Goal: Information Seeking & Learning: Learn about a topic

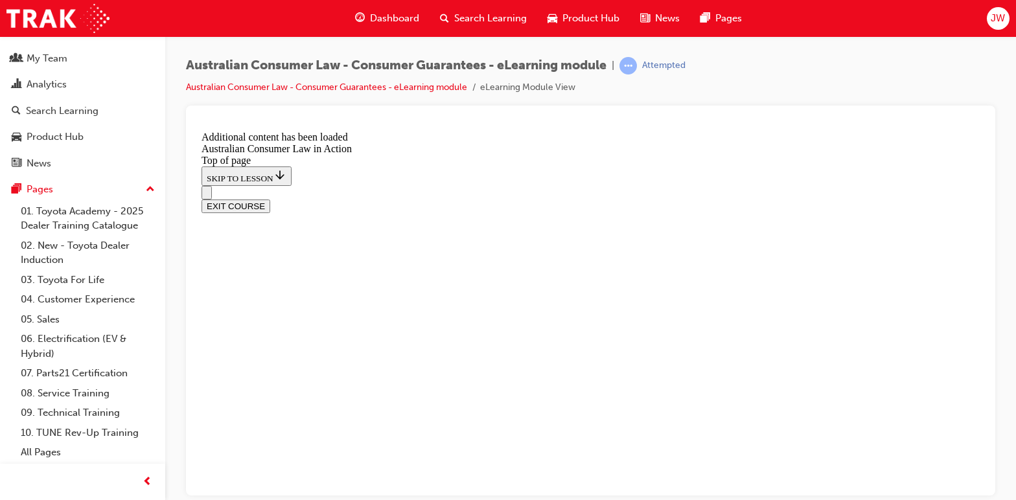
scroll to position [1248, 0]
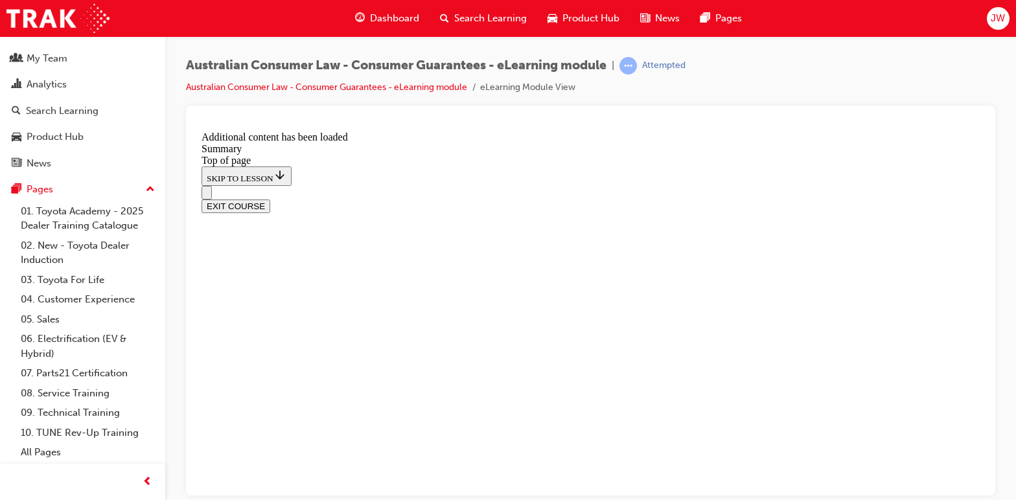
scroll to position [996, 0]
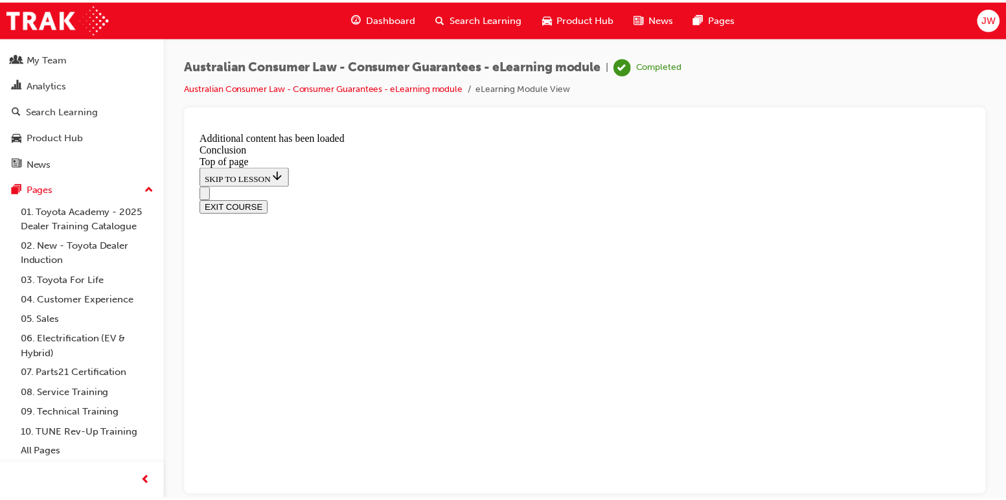
scroll to position [190, 0]
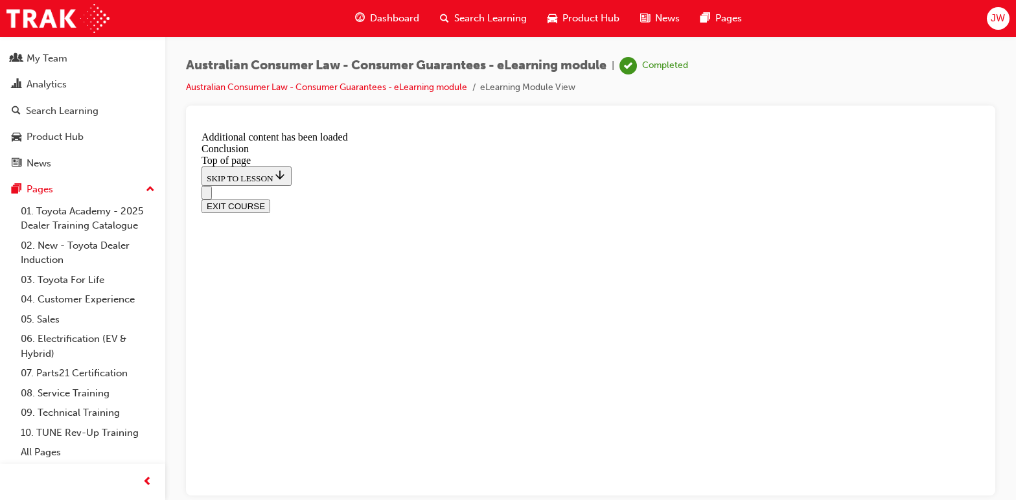
click at [270, 199] on button "EXIT COURSE" at bounding box center [235, 206] width 69 height 14
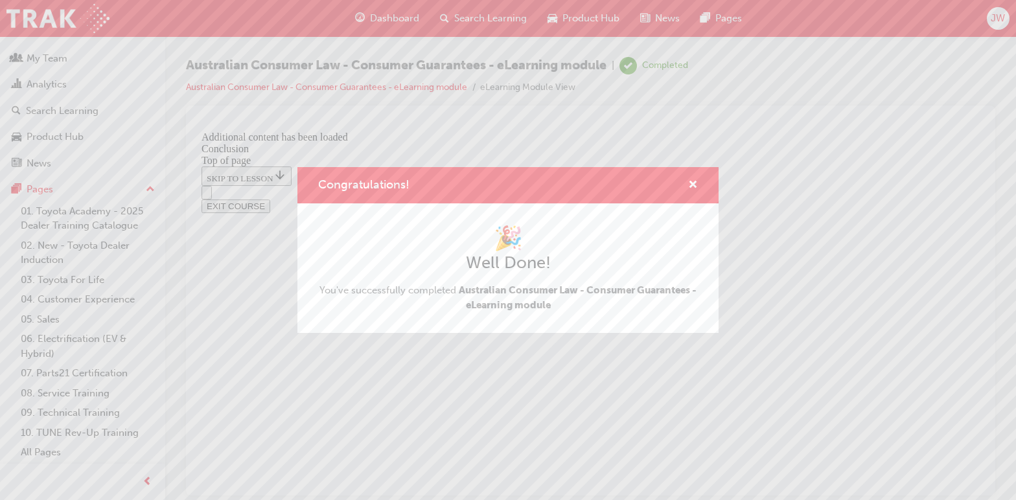
click at [528, 89] on div "Congratulations! 🎉 Well Done! You've successfully completed Australian Consumer…" at bounding box center [508, 250] width 1016 height 500
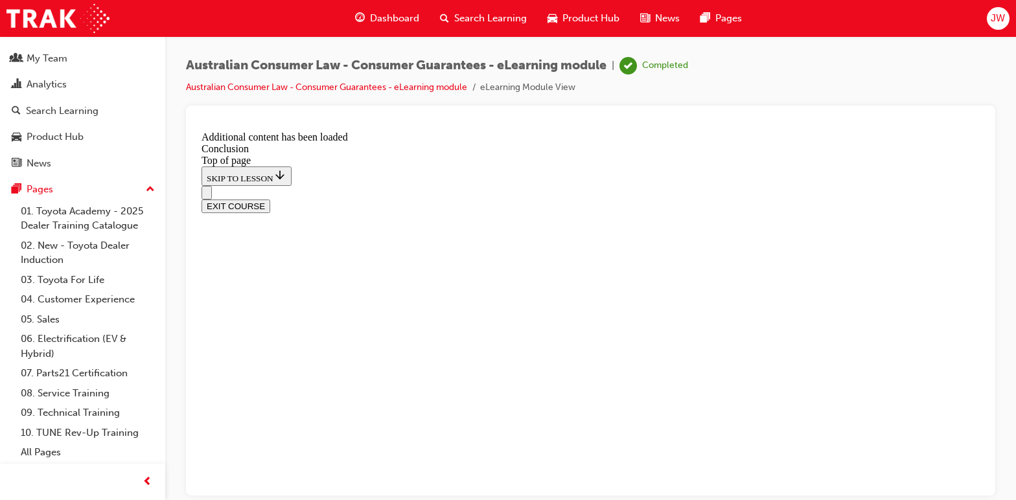
click at [557, 89] on li "eLearning Module View" at bounding box center [527, 87] width 95 height 15
click at [50, 63] on div "My Team" at bounding box center [47, 58] width 41 height 15
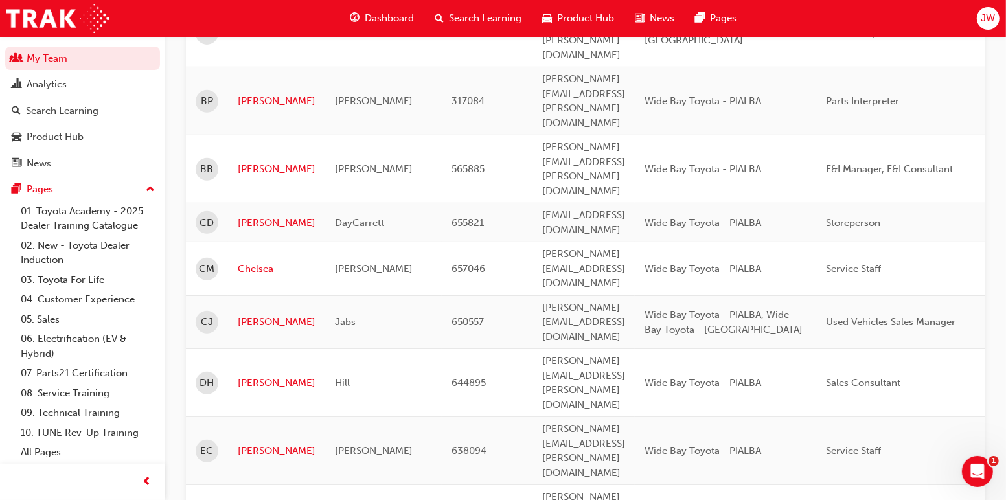
scroll to position [648, 0]
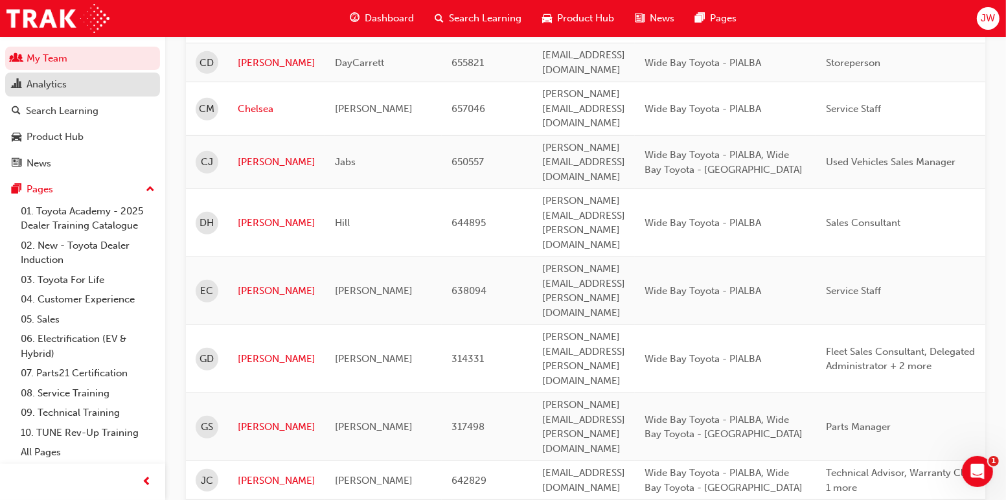
click at [25, 84] on div "Analytics" at bounding box center [83, 84] width 142 height 16
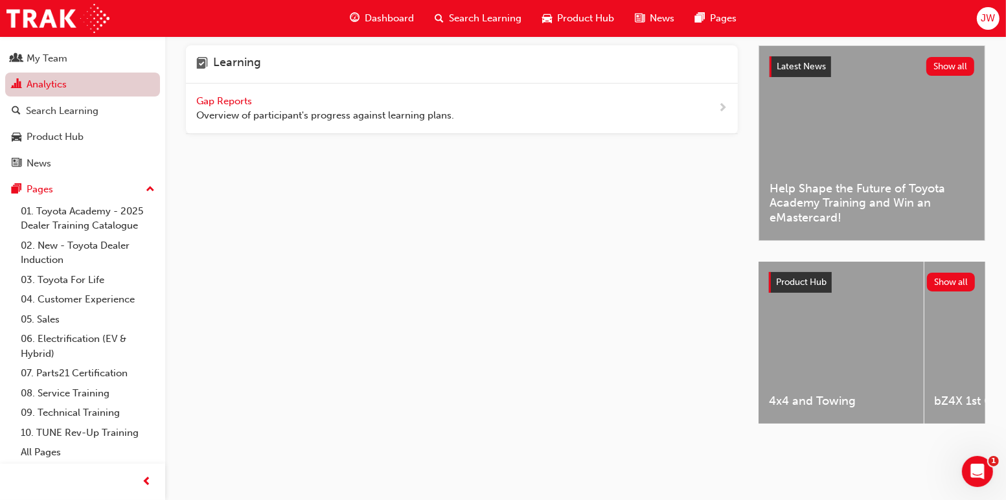
scroll to position [16, 0]
click at [315, 113] on span "Overview of participant's progress against learning plans." at bounding box center [325, 115] width 258 height 15
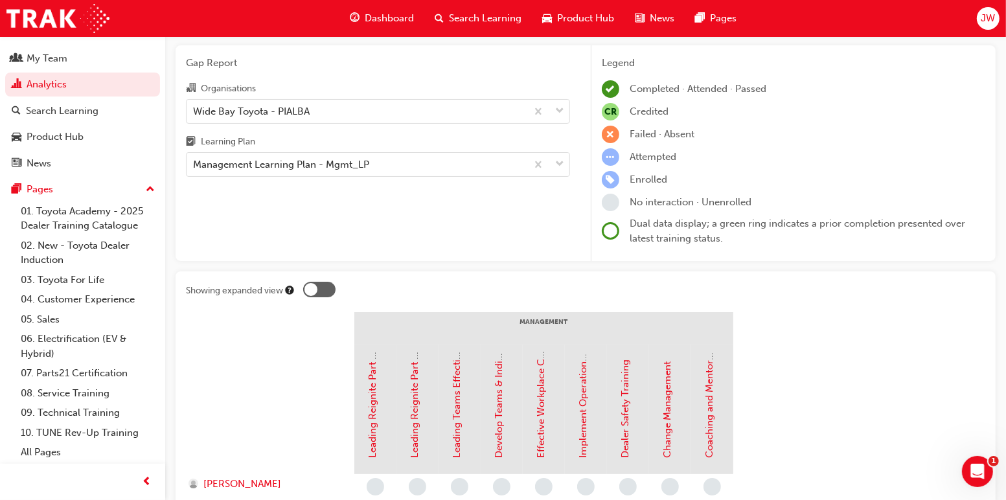
scroll to position [32, 0]
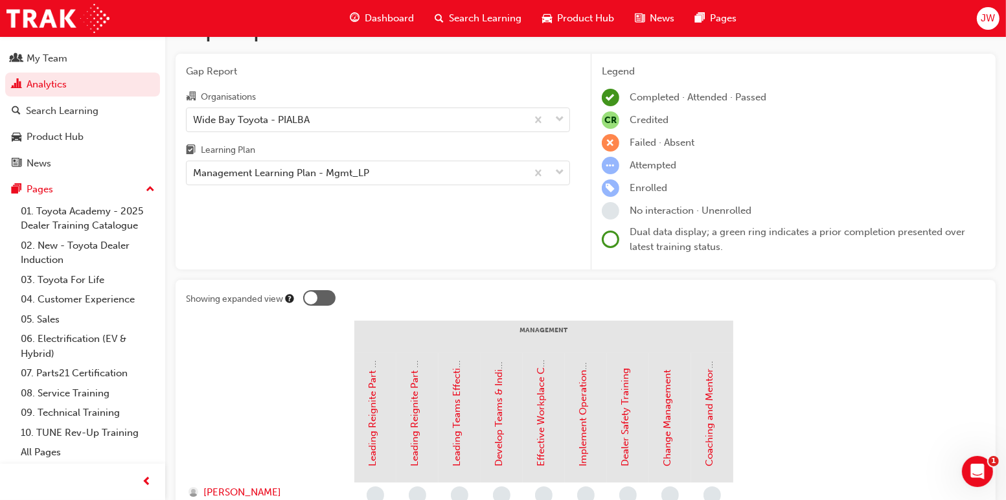
click at [321, 300] on div at bounding box center [319, 298] width 32 height 16
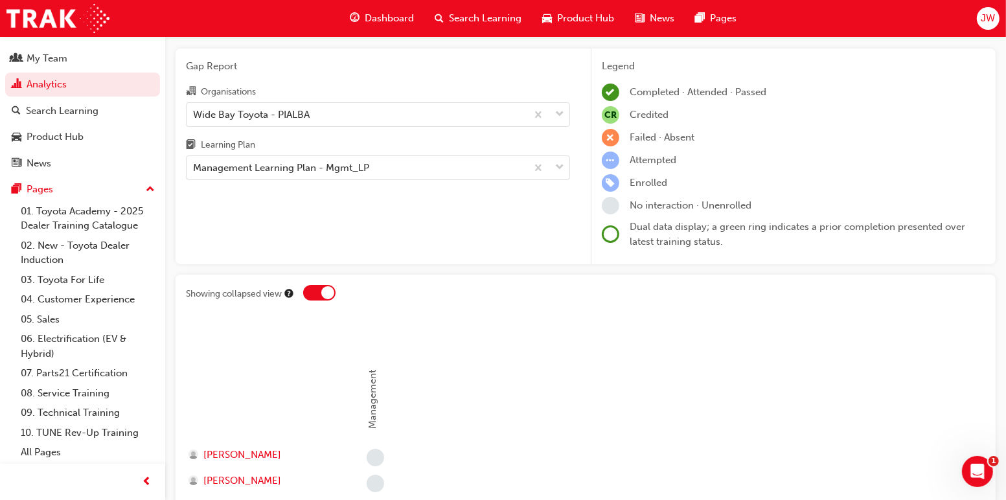
scroll to position [0, 0]
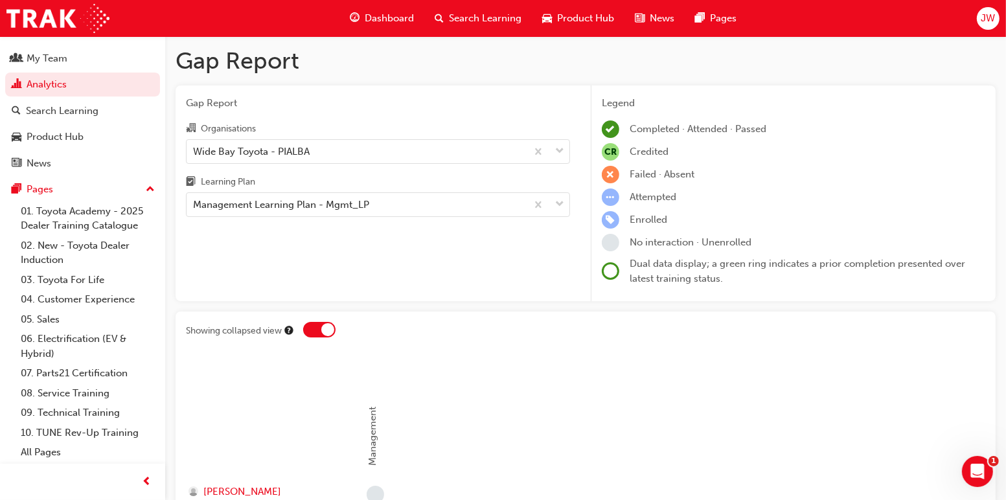
drag, startPoint x: 310, startPoint y: 328, endPoint x: 317, endPoint y: 325, distance: 7.0
click at [310, 328] on div at bounding box center [319, 330] width 32 height 16
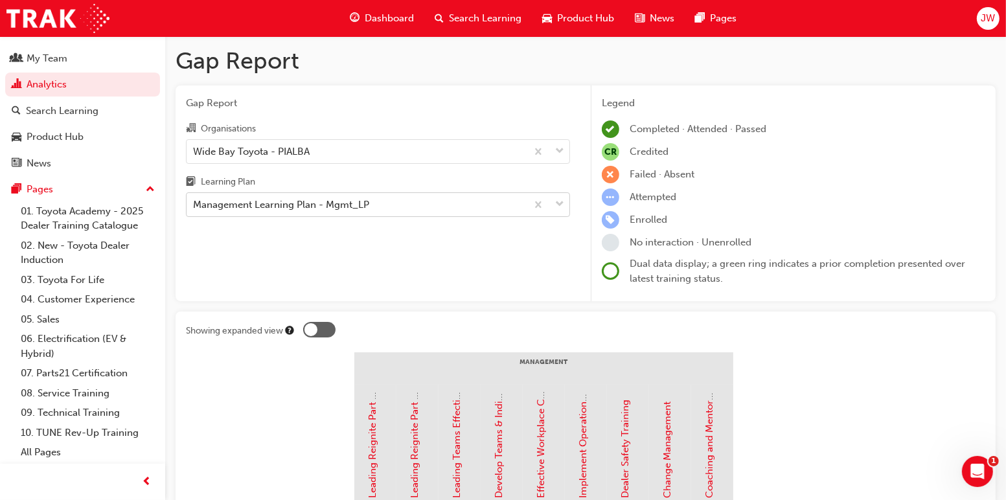
click at [563, 204] on span "down-icon" at bounding box center [559, 204] width 9 height 17
click at [194, 204] on input "Learning Plan Management Learning Plan - Mgmt_LP" at bounding box center [193, 204] width 1 height 11
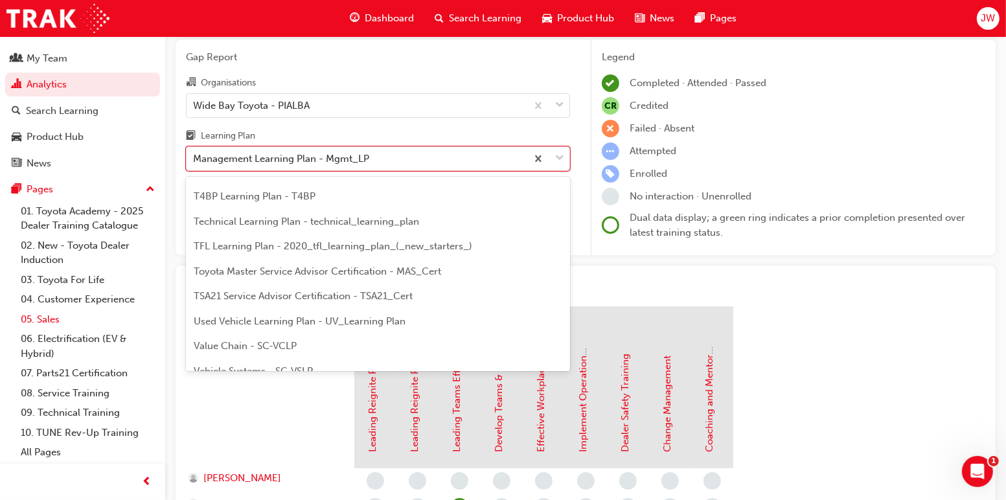
scroll to position [65, 0]
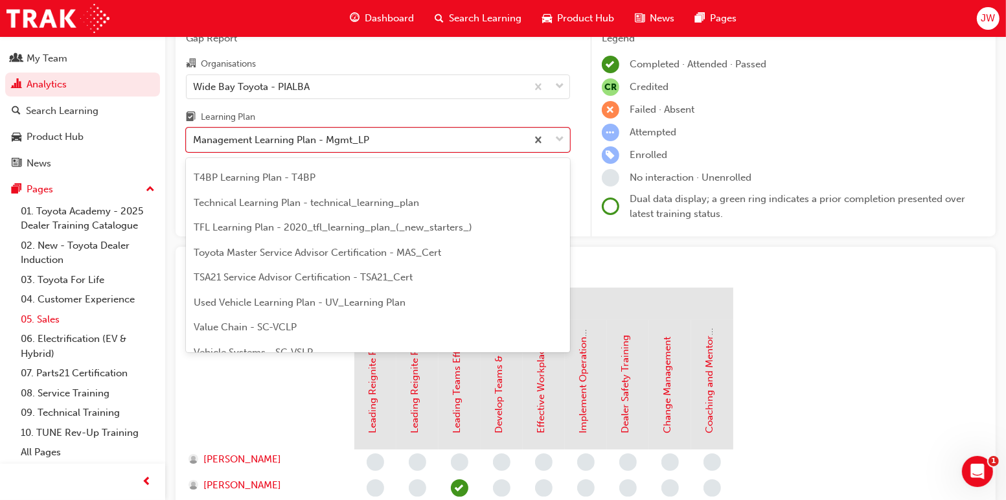
click at [52, 320] on link "05. Sales" at bounding box center [88, 320] width 144 height 20
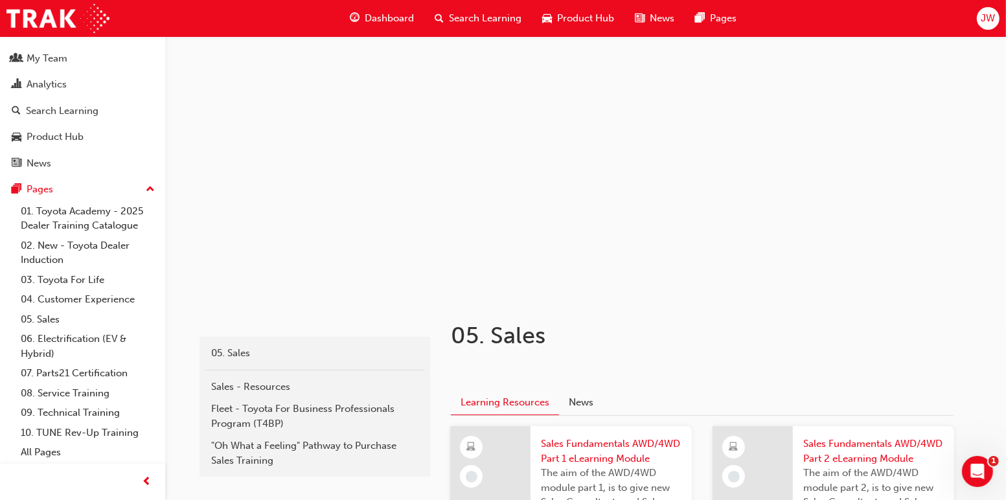
click at [386, 20] on span "Dashboard" at bounding box center [389, 18] width 49 height 15
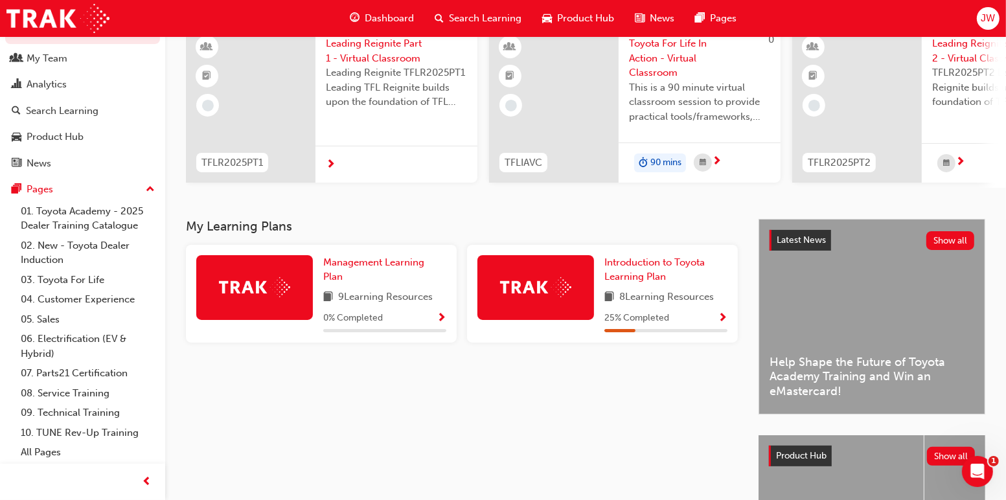
scroll to position [130, 0]
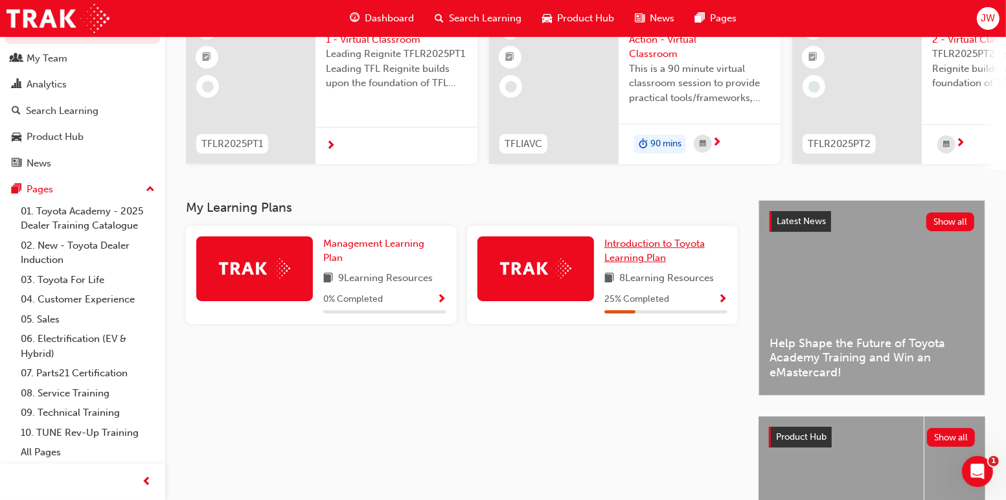
click at [646, 257] on span "Introduction to Toyota Learning Plan" at bounding box center [654, 251] width 100 height 27
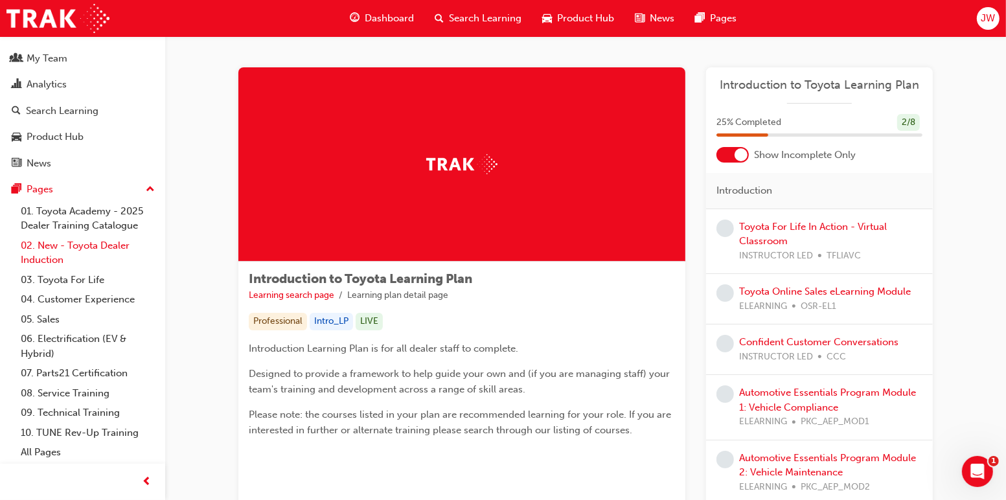
click at [108, 251] on link "02. New - Toyota Dealer Induction" at bounding box center [88, 253] width 144 height 34
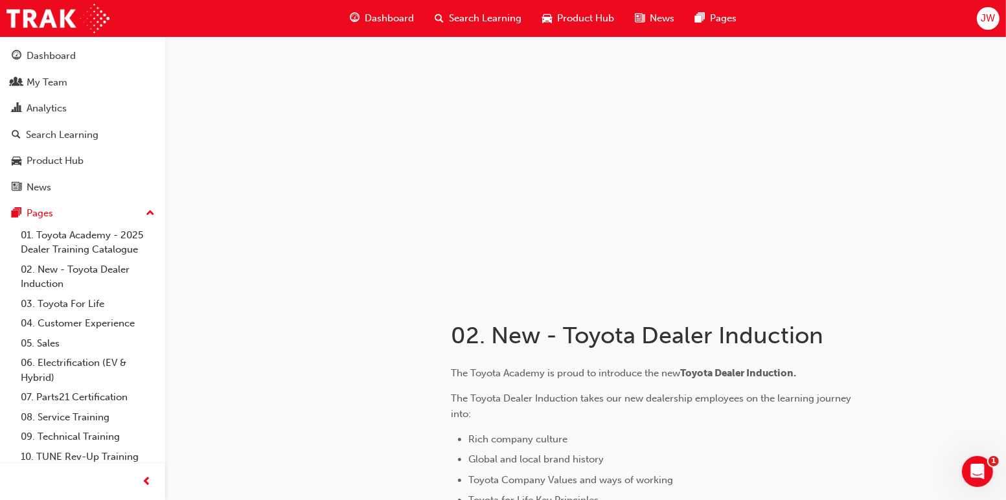
click at [500, 14] on span "Search Learning" at bounding box center [485, 18] width 73 height 15
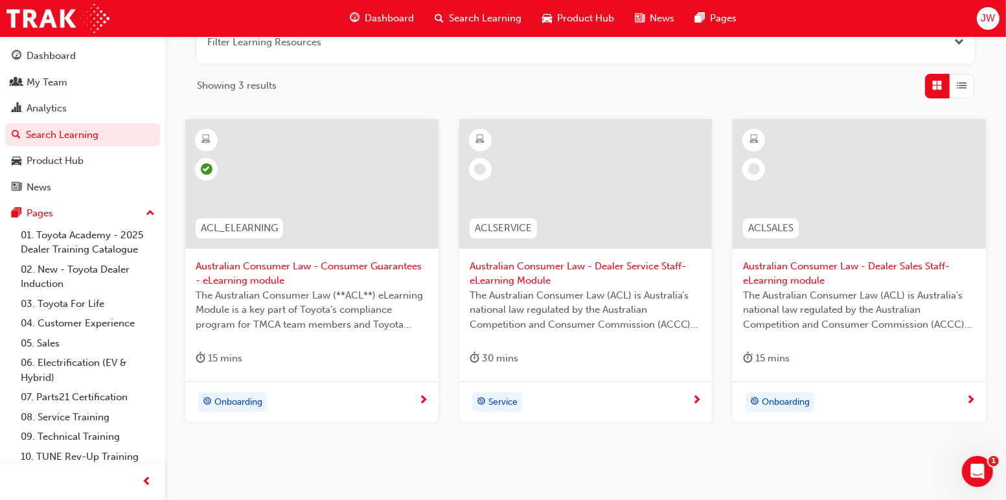
scroll to position [194, 0]
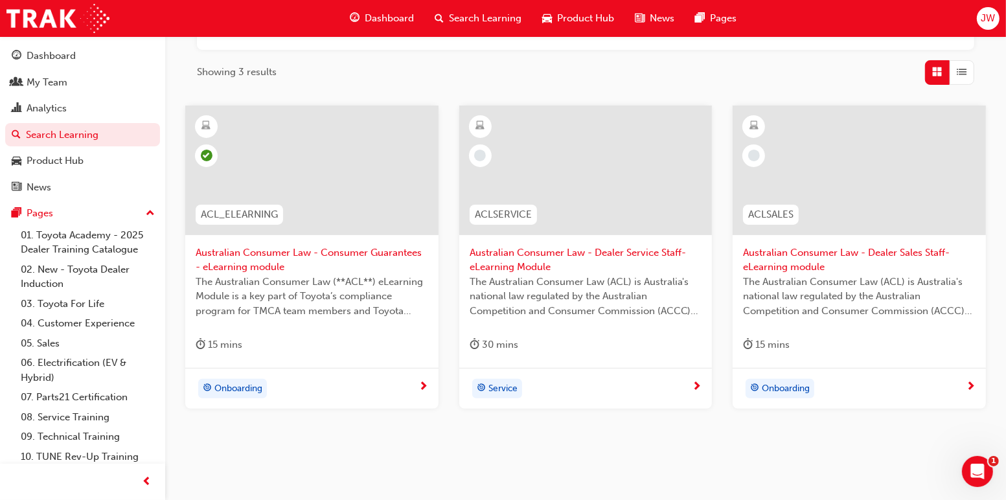
click at [389, 250] on span "Australian Consumer Law - Consumer Guarantees - eLearning module" at bounding box center [312, 260] width 233 height 29
